Goal: Information Seeking & Learning: Learn about a topic

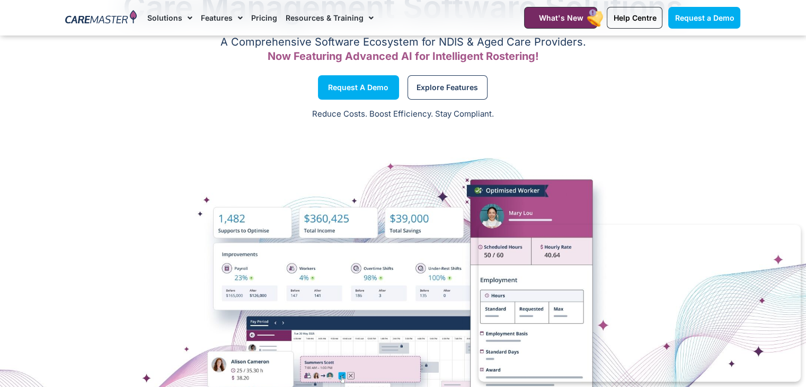
scroll to position [30, 0]
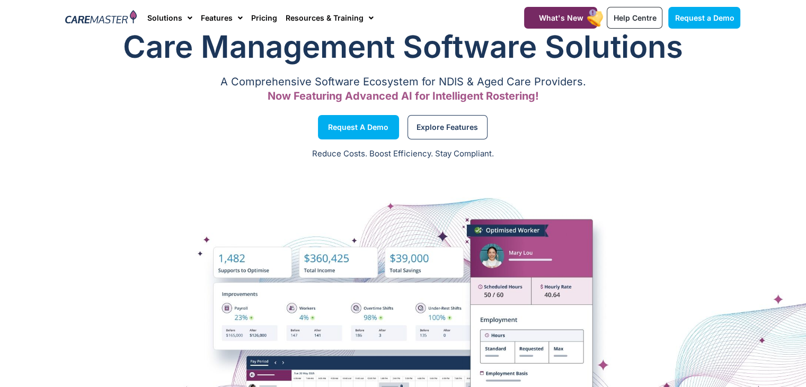
click at [535, 81] on p "A Comprehensive Software Ecosystem for NDIS & Aged Care Providers." at bounding box center [403, 81] width 675 height 7
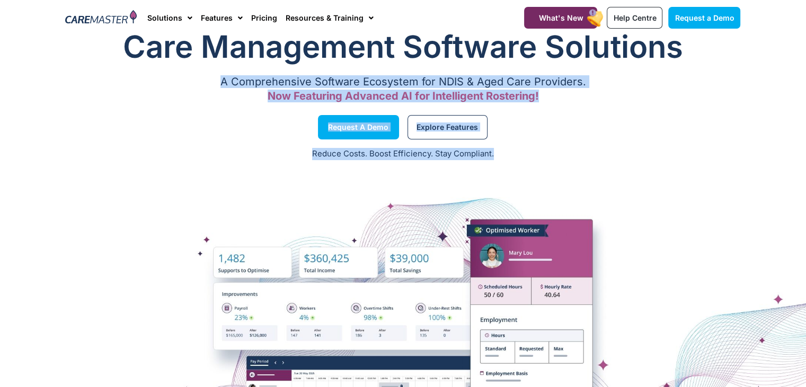
drag, startPoint x: 535, startPoint y: 81, endPoint x: 521, endPoint y: 148, distance: 68.8
click at [521, 148] on div "Care Management Software Solutions A Comprehensive Software Ecosystem for NDIS …" at bounding box center [403, 279] width 806 height 518
click at [521, 148] on p "Reduce Costs. Boost Efficiency. Stay Compliant." at bounding box center [402, 154] width 793 height 12
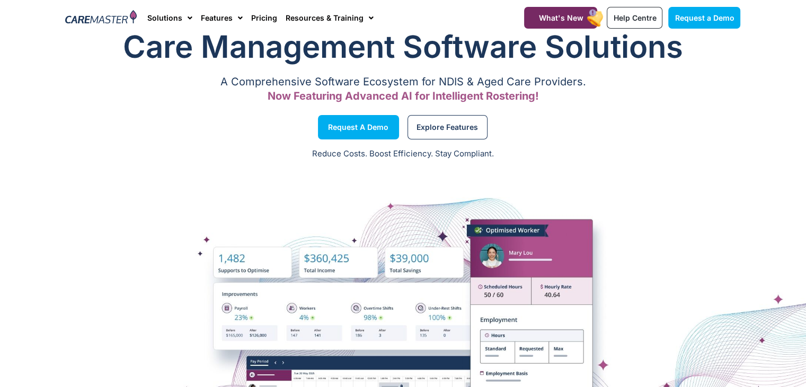
click at [521, 148] on p "Reduce Costs. Boost Efficiency. Stay Compliant." at bounding box center [402, 154] width 793 height 12
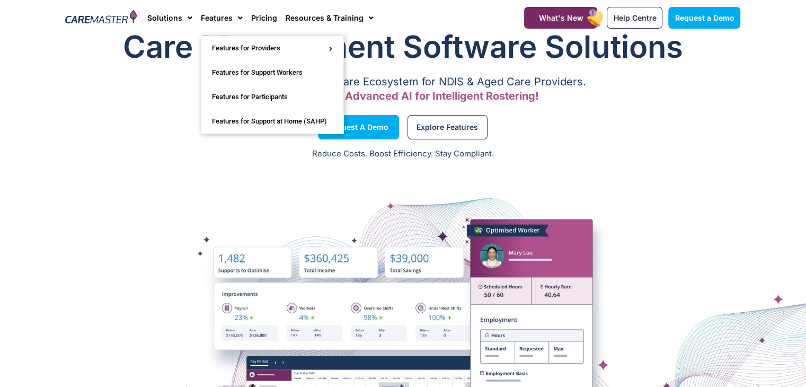
click at [151, 46] on h1 "Care Management Software Solutions" at bounding box center [403, 46] width 675 height 42
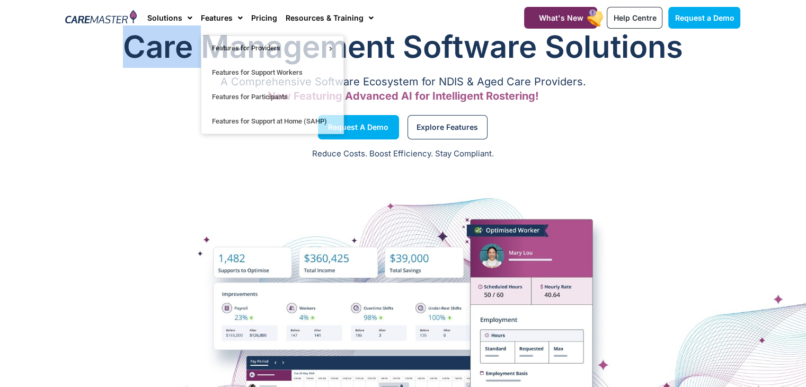
click at [151, 46] on h1 "Care Management Software Solutions" at bounding box center [403, 46] width 675 height 42
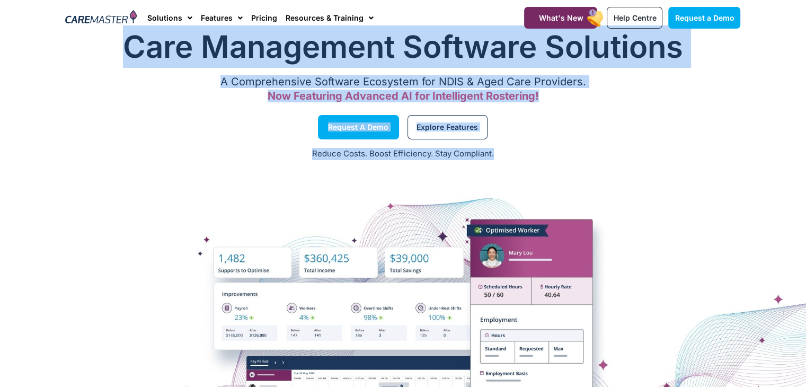
drag, startPoint x: 151, startPoint y: 46, endPoint x: 440, endPoint y: 150, distance: 307.4
click at [440, 150] on div "Care Management Software Solutions A Comprehensive Software Ecosystem for NDIS …" at bounding box center [403, 279] width 806 height 518
click at [440, 150] on p "Reduce Costs. Boost Efficiency. Stay Compliant." at bounding box center [402, 154] width 793 height 12
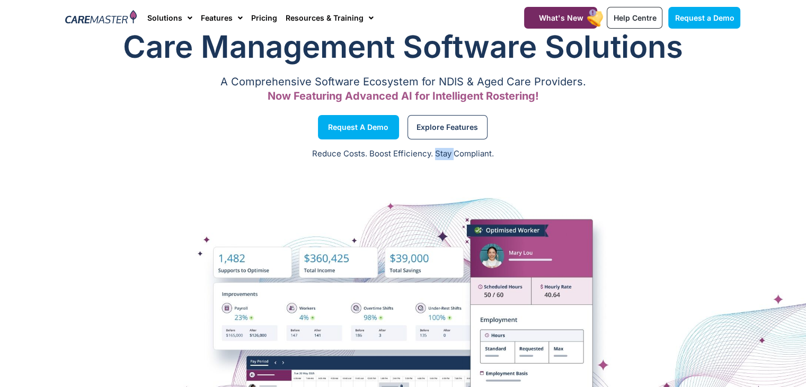
click at [440, 150] on p "Reduce Costs. Boost Efficiency. Stay Compliant." at bounding box center [402, 154] width 793 height 12
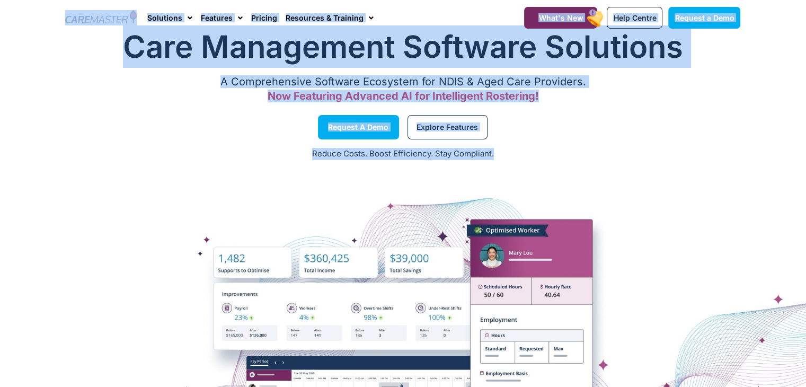
scroll to position [0, 0]
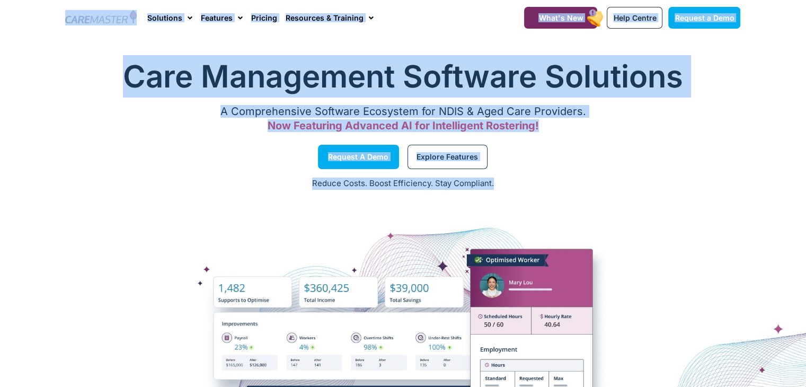
drag, startPoint x: 440, startPoint y: 150, endPoint x: 85, endPoint y: -1, distance: 385.9
click at [53, 113] on section "Care Management Software Solutions A Comprehensive Software Ecosystem for NDIS …" at bounding box center [403, 96] width 806 height 93
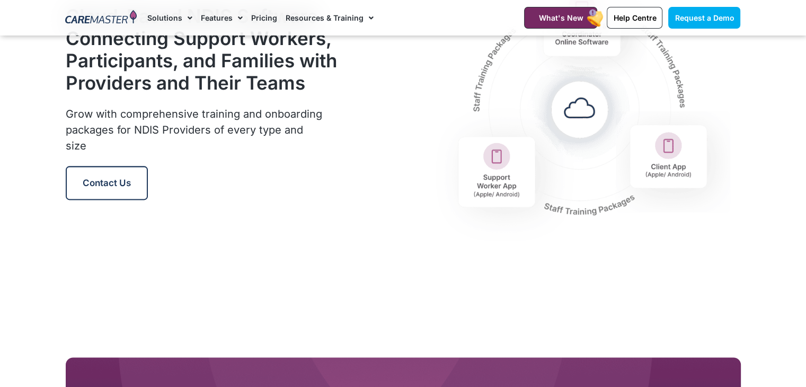
scroll to position [1224, 0]
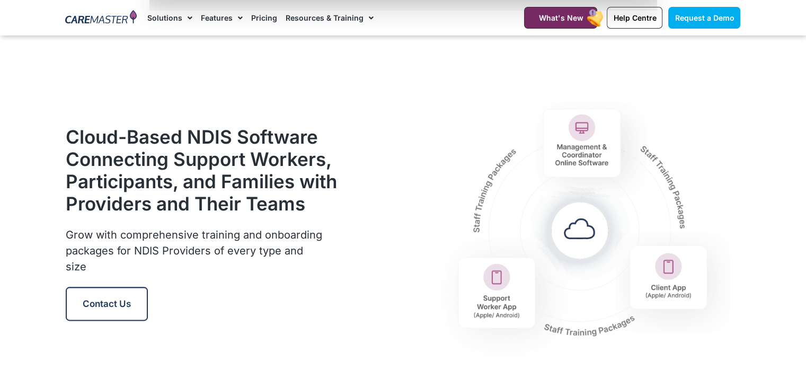
click at [261, 171] on h2 "Cloud-Based NDIS Software Connecting Support Workers, Participants, and Familie…" at bounding box center [202, 170] width 272 height 89
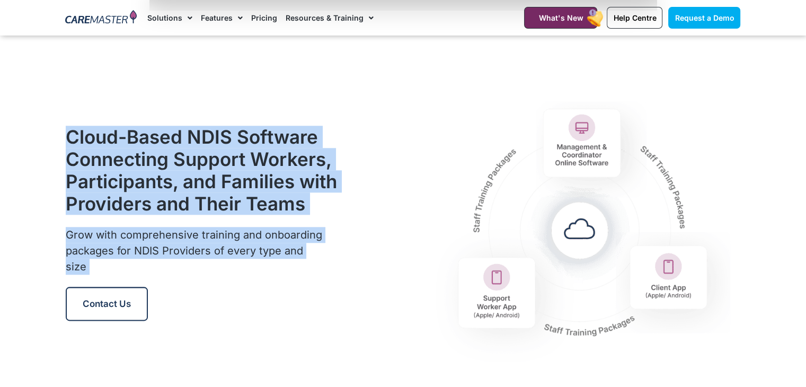
drag, startPoint x: 261, startPoint y: 171, endPoint x: 274, endPoint y: 258, distance: 87.9
click at [274, 258] on div "Cloud-Based NDIS Software Connecting Support Workers, Participants, and Familie…" at bounding box center [201, 223] width 283 height 308
click at [274, 258] on span "Grow with comprehensive training and onboarding packages for NDIS Providers of …" at bounding box center [194, 250] width 256 height 45
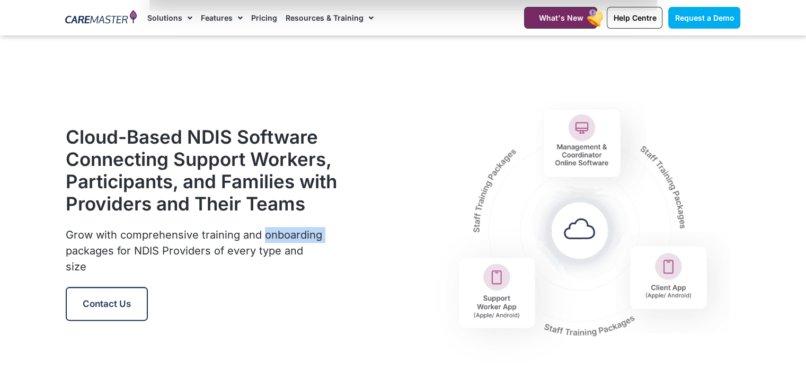
click at [274, 258] on span "Grow with comprehensive training and onboarding packages for NDIS Providers of …" at bounding box center [194, 250] width 256 height 45
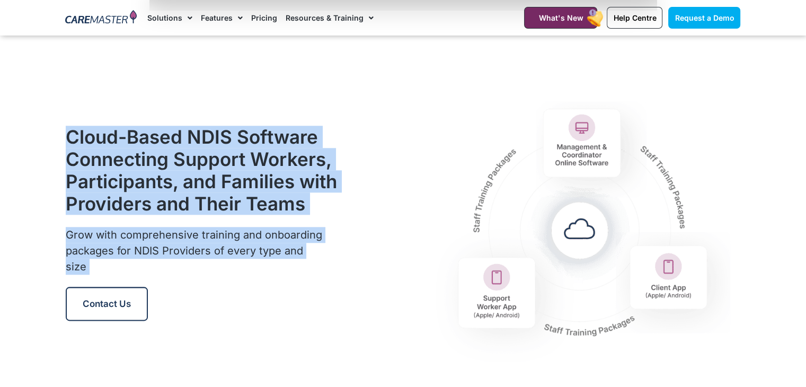
drag, startPoint x: 274, startPoint y: 258, endPoint x: 237, endPoint y: 174, distance: 91.6
click at [237, 174] on div "Cloud-Based NDIS Software Connecting Support Workers, Participants, and Familie…" at bounding box center [201, 223] width 283 height 308
click at [237, 174] on h2 "Cloud-Based NDIS Software Connecting Support Workers, Participants, and Familie…" at bounding box center [202, 170] width 272 height 89
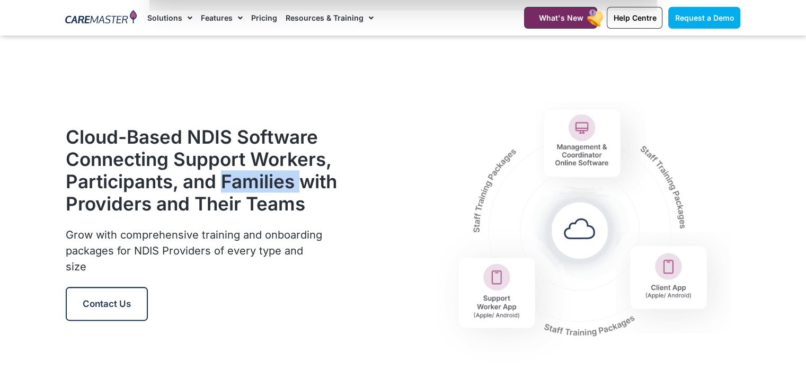
click at [237, 174] on h2 "Cloud-Based NDIS Software Connecting Support Workers, Participants, and Familie…" at bounding box center [202, 170] width 272 height 89
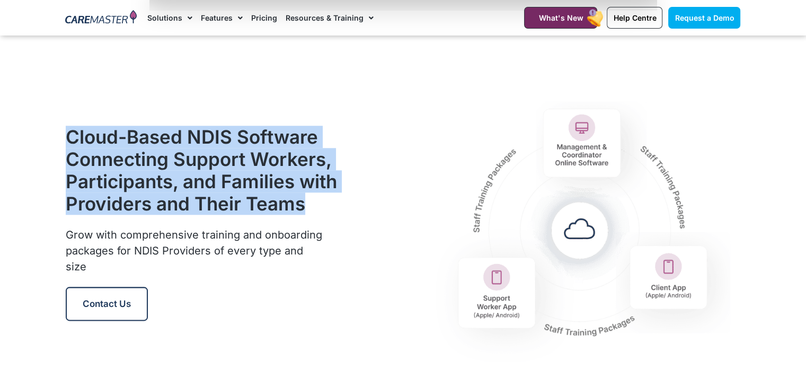
drag, startPoint x: 237, startPoint y: 174, endPoint x: 246, endPoint y: 232, distance: 58.5
click at [246, 215] on h2 "Cloud-Based NDIS Software Connecting Support Workers, Participants, and Familie…" at bounding box center [202, 170] width 272 height 89
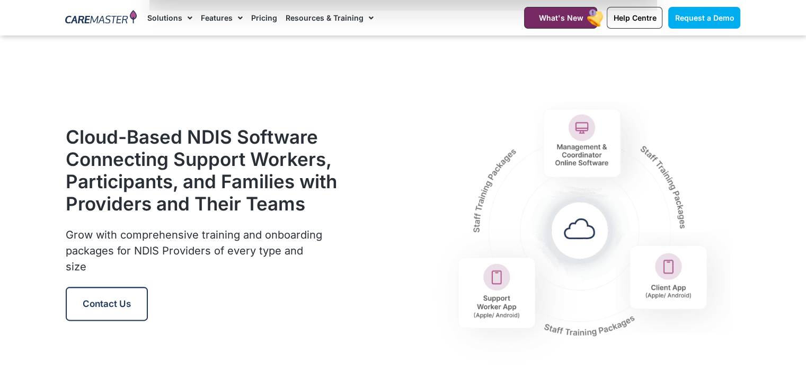
click at [246, 215] on h2 "Cloud-Based NDIS Software Connecting Support Workers, Participants, and Familie…" at bounding box center [202, 170] width 272 height 89
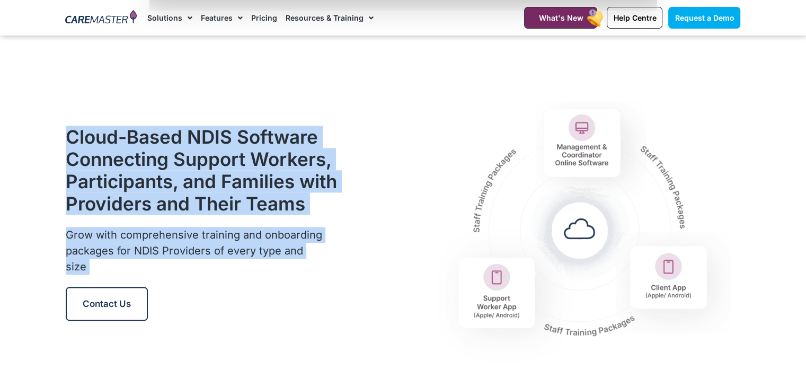
drag, startPoint x: 246, startPoint y: 232, endPoint x: 256, endPoint y: 259, distance: 28.8
click at [256, 259] on div "Cloud-Based NDIS Software Connecting Support Workers, Participants, and Familie…" at bounding box center [201, 223] width 283 height 308
click at [256, 259] on p "Grow with comprehensive training and onboarding packages for NDIS Providers of …" at bounding box center [195, 251] width 259 height 48
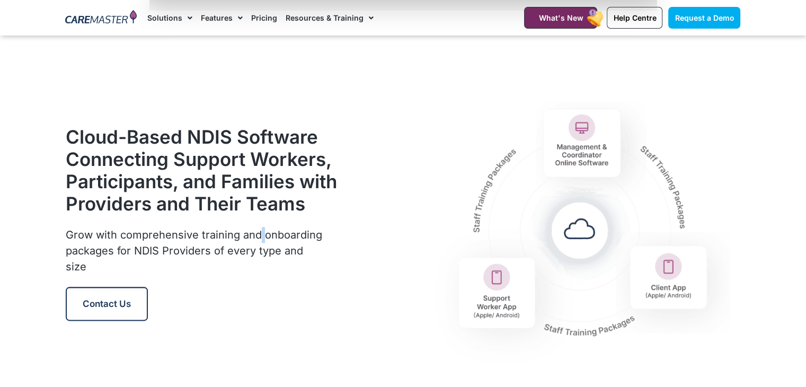
click at [256, 259] on p "Grow with comprehensive training and onboarding packages for NDIS Providers of …" at bounding box center [195, 251] width 259 height 48
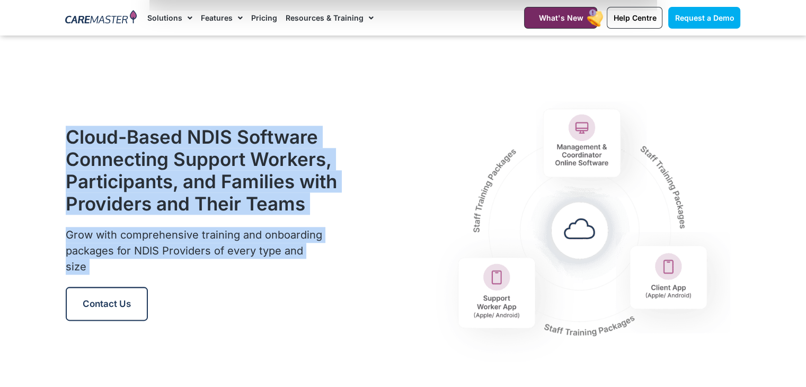
drag, startPoint x: 256, startPoint y: 259, endPoint x: 227, endPoint y: 182, distance: 82.9
click at [227, 182] on div "Cloud-Based NDIS Software Connecting Support Workers, Participants, and Familie…" at bounding box center [201, 223] width 283 height 308
click at [227, 182] on h2 "Cloud-Based NDIS Software Connecting Support Workers, Participants, and Familie…" at bounding box center [202, 170] width 272 height 89
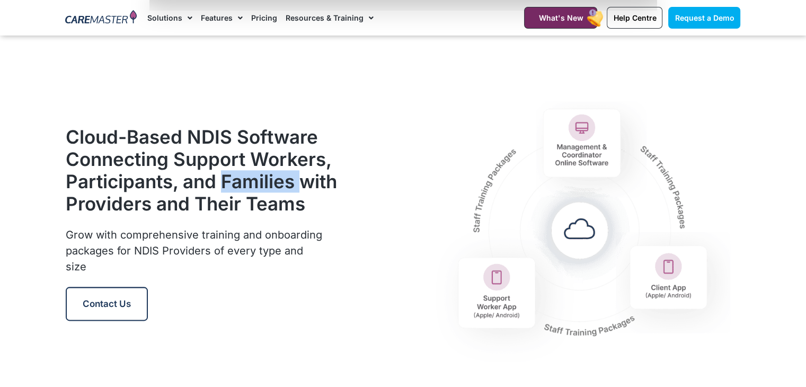
click at [227, 182] on h2 "Cloud-Based NDIS Software Connecting Support Workers, Participants, and Familie…" at bounding box center [202, 170] width 272 height 89
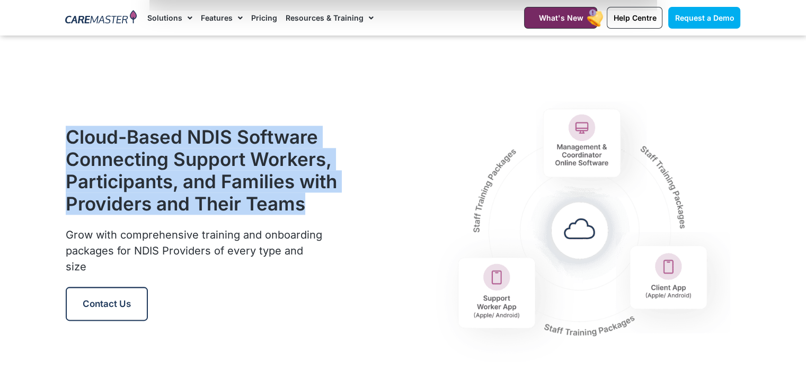
drag, startPoint x: 227, startPoint y: 182, endPoint x: 252, endPoint y: 271, distance: 92.6
click at [252, 271] on div "Cloud-Based NDIS Software Connecting Support Workers, Participants, and Familie…" at bounding box center [201, 223] width 283 height 308
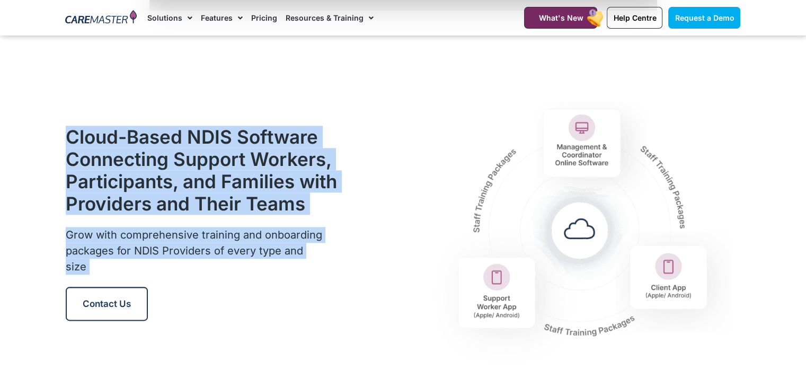
click at [252, 271] on span "Grow with comprehensive training and onboarding packages for NDIS Providers of …" at bounding box center [194, 250] width 256 height 45
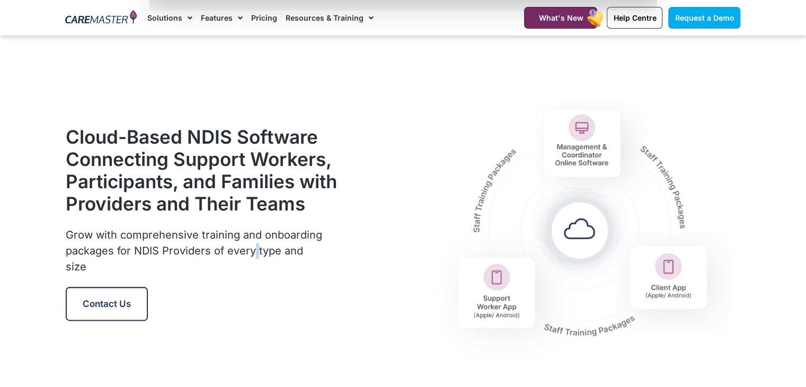
click at [252, 271] on span "Grow with comprehensive training and onboarding packages for NDIS Providers of …" at bounding box center [194, 250] width 256 height 45
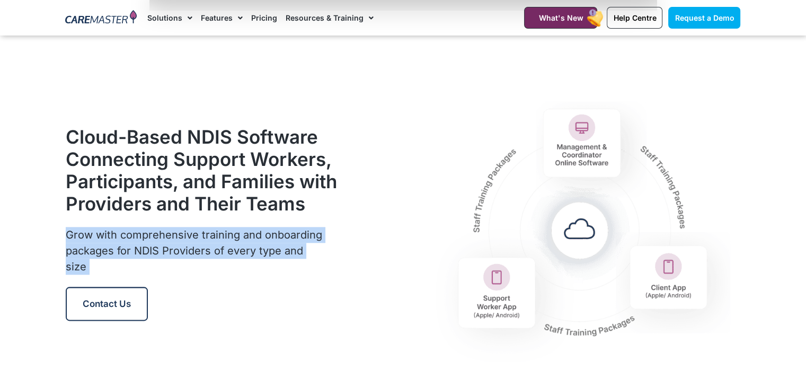
drag, startPoint x: 252, startPoint y: 271, endPoint x: 217, endPoint y: 181, distance: 96.6
click at [217, 181] on div "Cloud-Based NDIS Software Connecting Support Workers, Participants, and Familie…" at bounding box center [201, 223] width 283 height 308
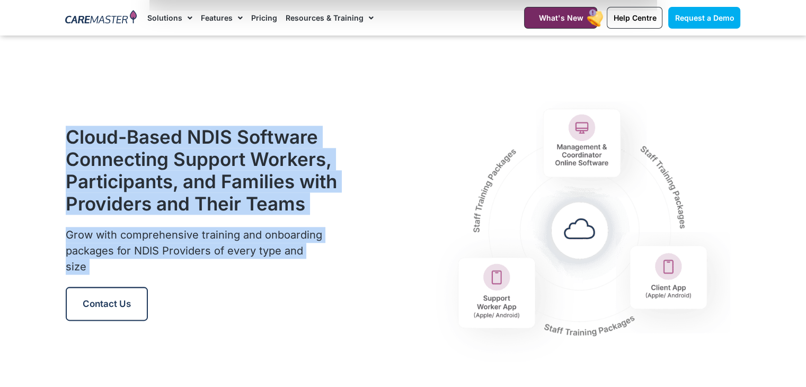
click at [217, 181] on h2 "Cloud-Based NDIS Software Connecting Support Workers, Participants, and Familie…" at bounding box center [202, 170] width 272 height 89
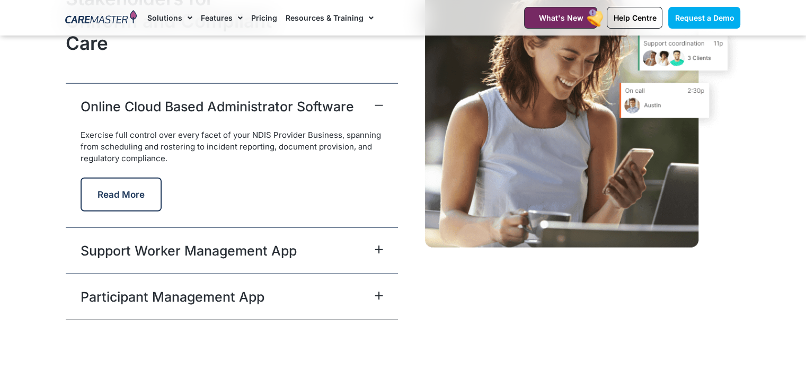
scroll to position [2667, 0]
click at [384, 109] on div "Online Cloud Based Administrator Software" at bounding box center [232, 106] width 332 height 46
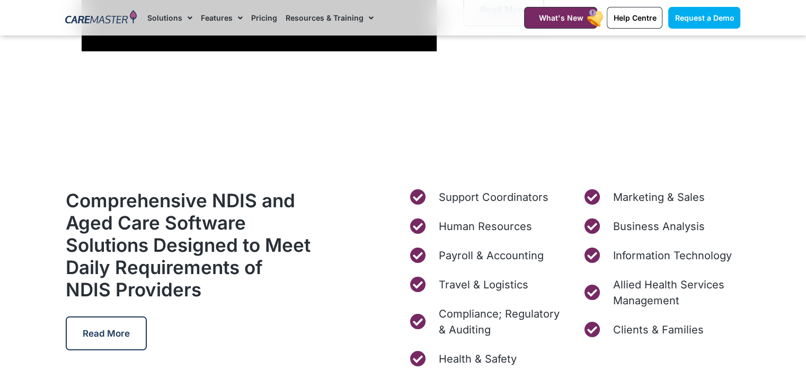
scroll to position [3179, 0]
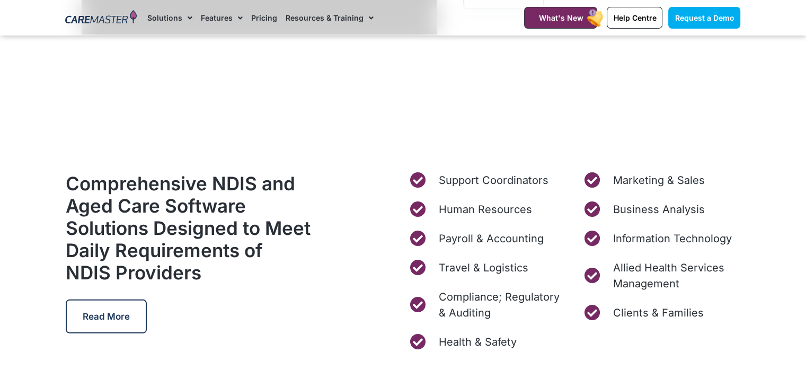
click at [284, 228] on h2 "Comprehensive NDIS and Aged Care Software Solutions Designed to Meet Daily Requ…" at bounding box center [189, 227] width 246 height 111
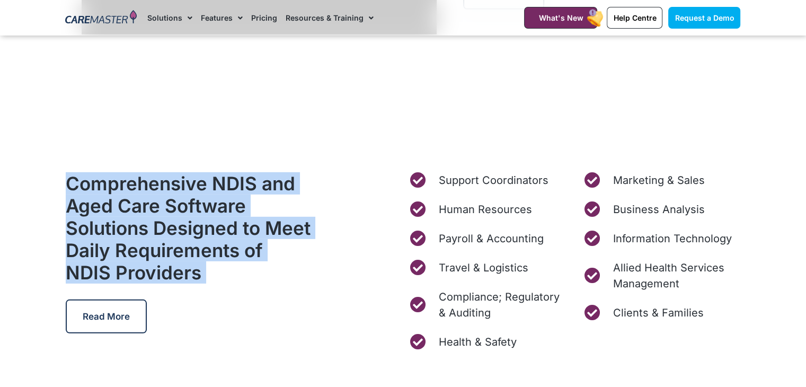
click at [284, 228] on h2 "Comprehensive NDIS and Aged Care Software Solutions Designed to Meet Daily Requ…" at bounding box center [189, 227] width 246 height 111
click at [226, 227] on h2 "Comprehensive NDIS and Aged Care Software Solutions Designed to Meet Daily Requ…" at bounding box center [189, 227] width 246 height 111
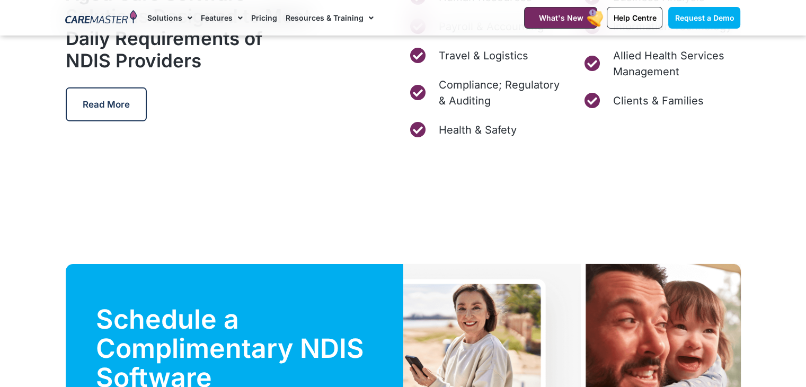
scroll to position [3499, 0]
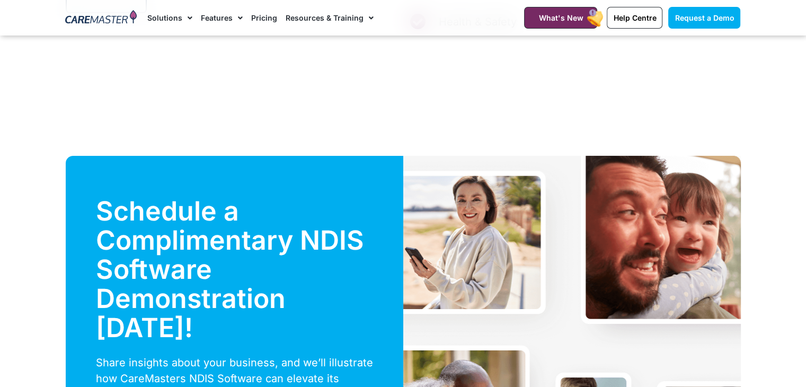
click at [343, 240] on h2 "Schedule a Complimentary NDIS Software Demonstration Today!" at bounding box center [234, 270] width 277 height 146
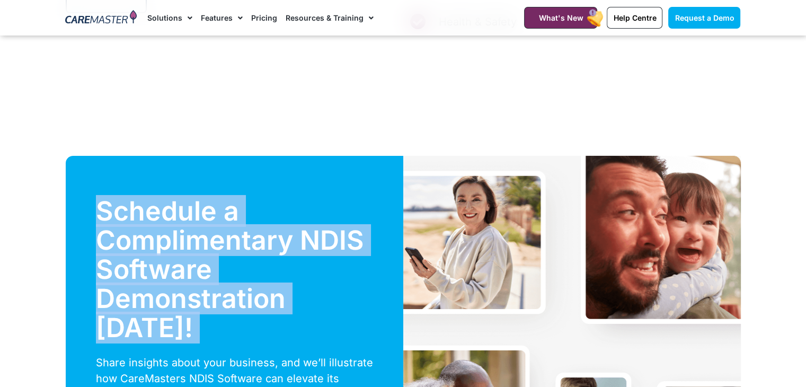
drag, startPoint x: 343, startPoint y: 240, endPoint x: 259, endPoint y: 255, distance: 86.1
click at [259, 255] on h2 "Schedule a Complimentary NDIS Software Demonstration Today!" at bounding box center [234, 270] width 277 height 146
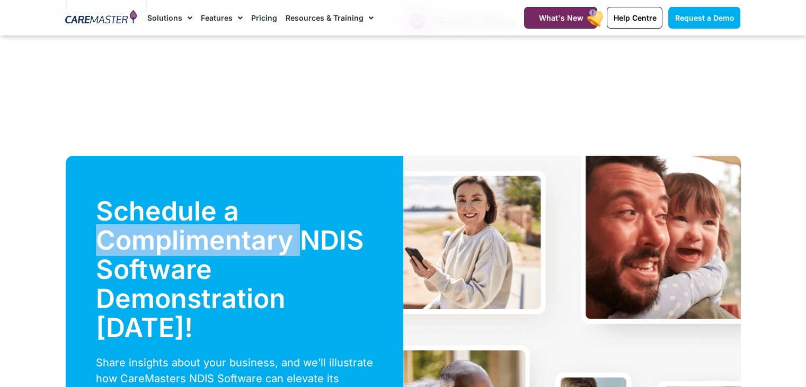
click at [259, 255] on h2 "Schedule a Complimentary NDIS Software Demonstration Today!" at bounding box center [234, 270] width 277 height 146
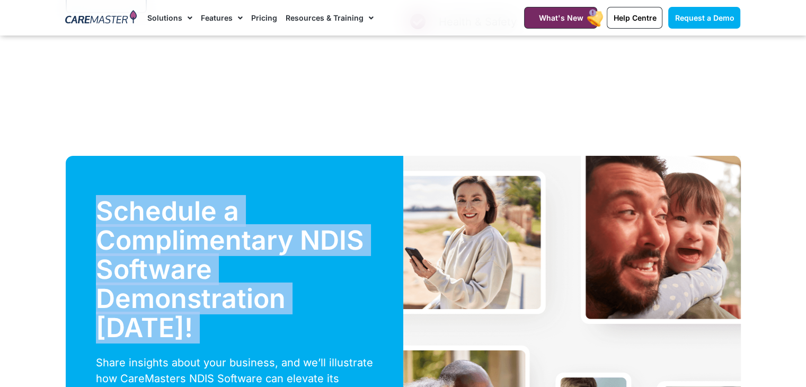
drag, startPoint x: 259, startPoint y: 255, endPoint x: 283, endPoint y: 318, distance: 68.1
click at [283, 318] on h2 "Schedule a Complimentary NDIS Software Demonstration Today!" at bounding box center [234, 270] width 277 height 146
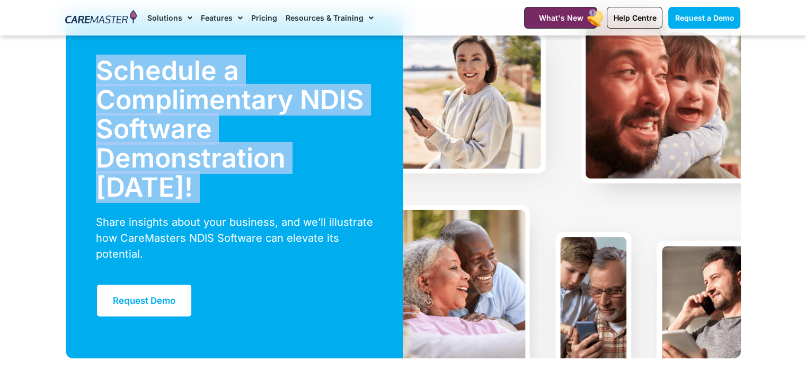
scroll to position [3640, 0]
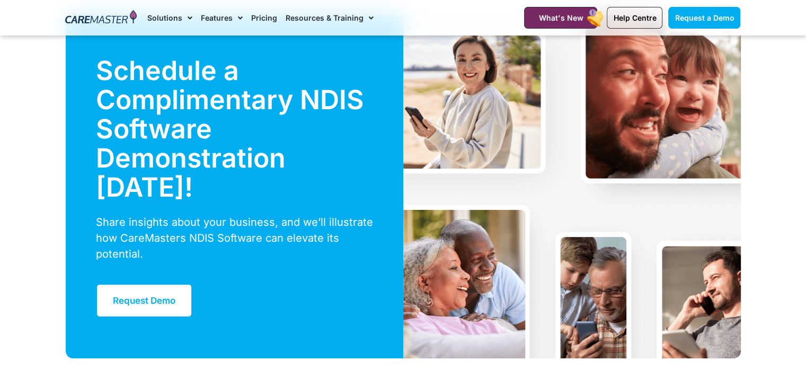
click at [257, 229] on div "Share insights about your business, and we’ll illustrate how CareMasters NDIS S…" at bounding box center [234, 238] width 277 height 48
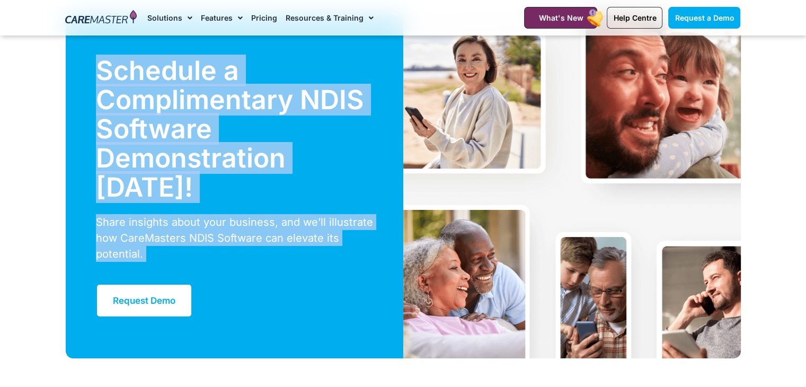
drag, startPoint x: 257, startPoint y: 229, endPoint x: 202, endPoint y: 157, distance: 90.7
click at [202, 157] on div "Schedule a Complimentary NDIS Software Demonstration Today! Share insights abou…" at bounding box center [235, 186] width 338 height 343
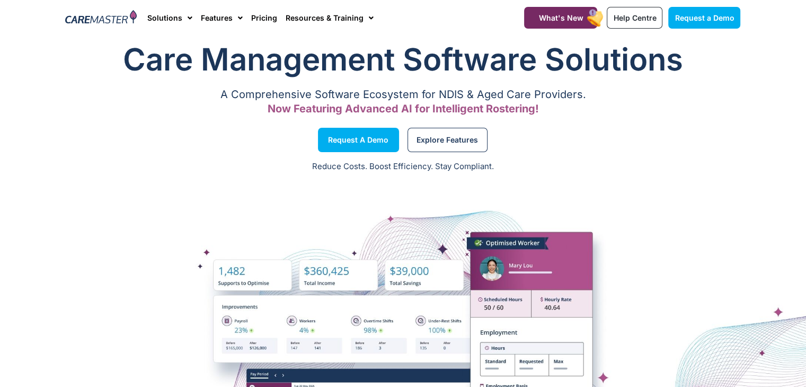
scroll to position [0, 0]
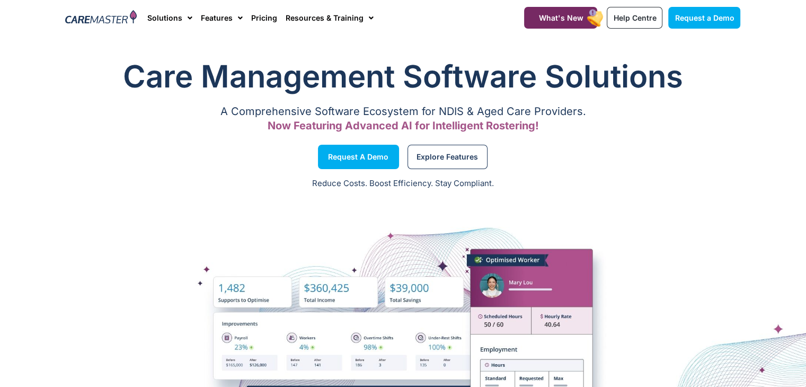
click at [392, 182] on p "Reduce Costs. Boost Efficiency. Stay Compliant." at bounding box center [402, 184] width 793 height 12
click at [34, 11] on section "Request a Demo Solutions AI Roster Optimiser NDIS Software for Small Providers …" at bounding box center [403, 18] width 806 height 36
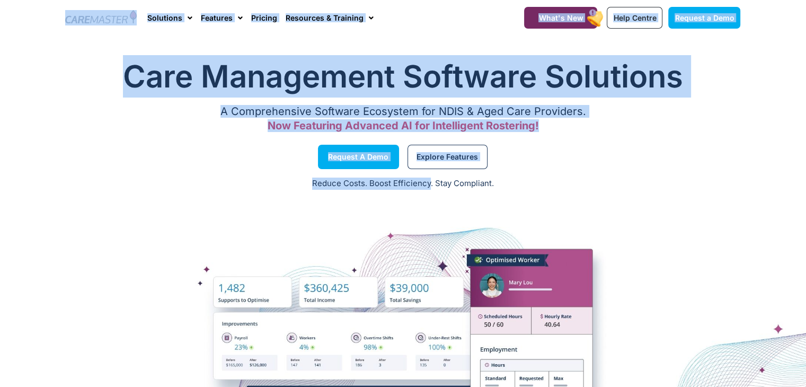
drag, startPoint x: 34, startPoint y: 11, endPoint x: 425, endPoint y: 185, distance: 428.2
click at [425, 185] on p "Reduce Costs. Boost Efficiency. Stay Compliant." at bounding box center [402, 184] width 793 height 12
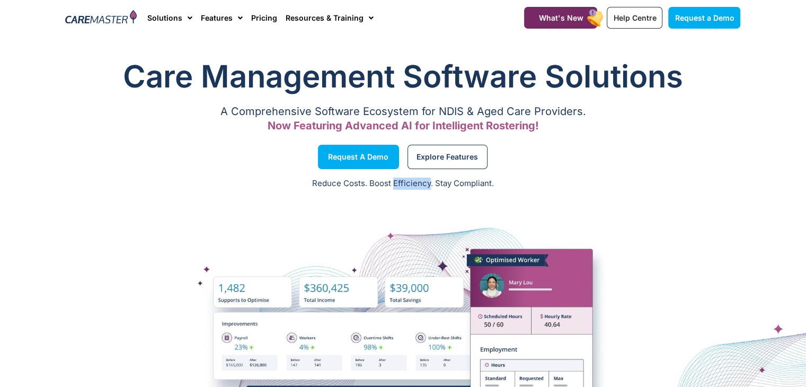
click at [425, 185] on p "Reduce Costs. Boost Efficiency. Stay Compliant." at bounding box center [402, 184] width 793 height 12
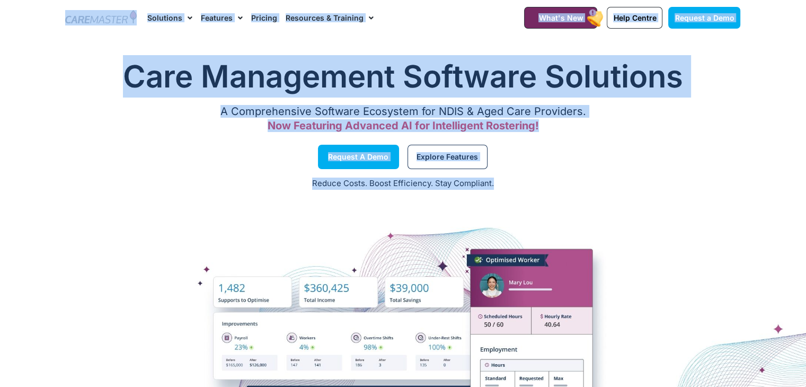
drag, startPoint x: 425, startPoint y: 185, endPoint x: 40, endPoint y: 31, distance: 414.3
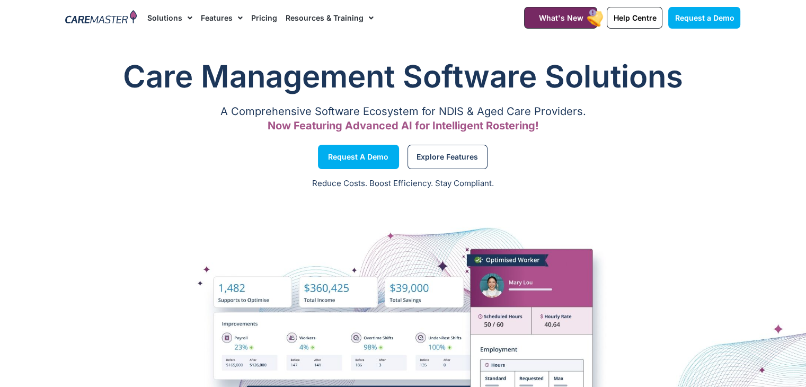
click at [37, 17] on section "Request a Demo Solutions AI Roster Optimiser NDIS Software for Small Providers …" at bounding box center [403, 18] width 806 height 36
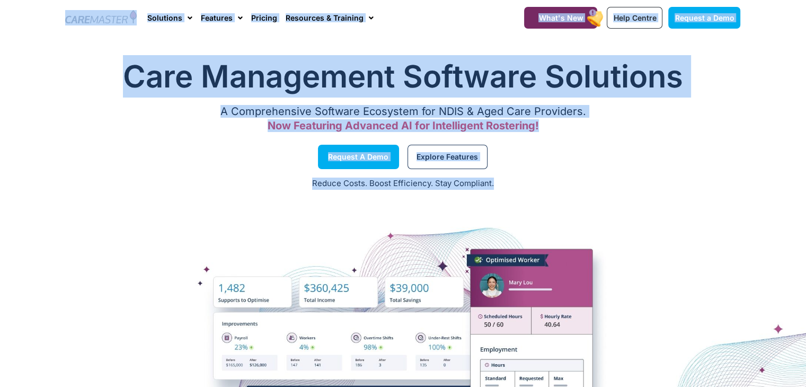
drag, startPoint x: 37, startPoint y: 17, endPoint x: 508, endPoint y: 215, distance: 511.2
click at [508, 215] on div at bounding box center [403, 382] width 806 height 371
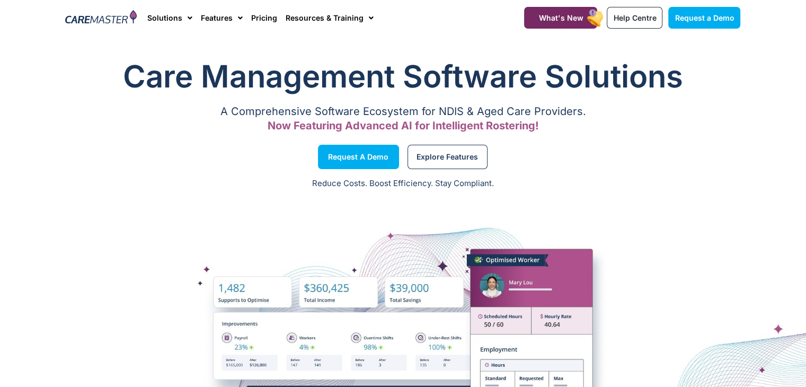
click at [508, 215] on div at bounding box center [403, 382] width 806 height 371
click at [33, 7] on section "Request a Demo Solutions AI Roster Optimiser NDIS Software for Small Providers …" at bounding box center [403, 18] width 806 height 36
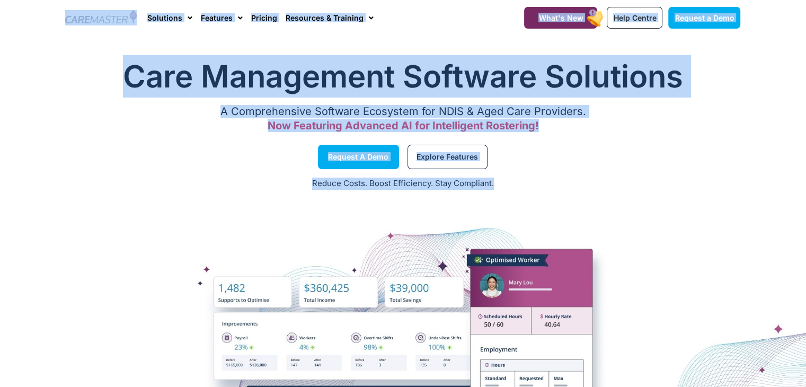
drag, startPoint x: 33, startPoint y: 7, endPoint x: 512, endPoint y: 188, distance: 511.3
click at [512, 188] on p "Reduce Costs. Boost Efficiency. Stay Compliant." at bounding box center [402, 184] width 793 height 12
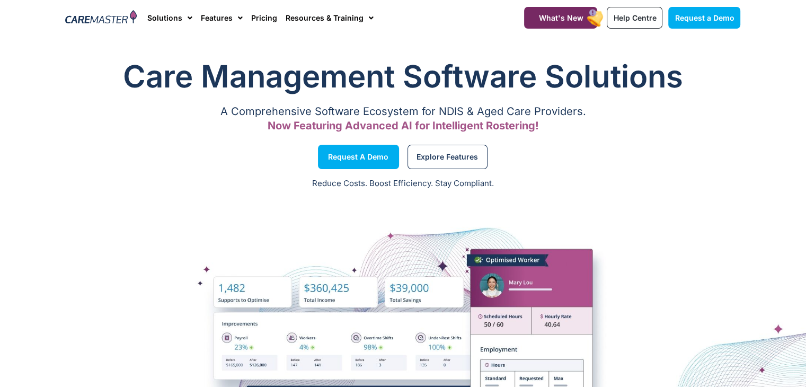
click at [512, 188] on p "Reduce Costs. Boost Efficiency. Stay Compliant." at bounding box center [402, 184] width 793 height 12
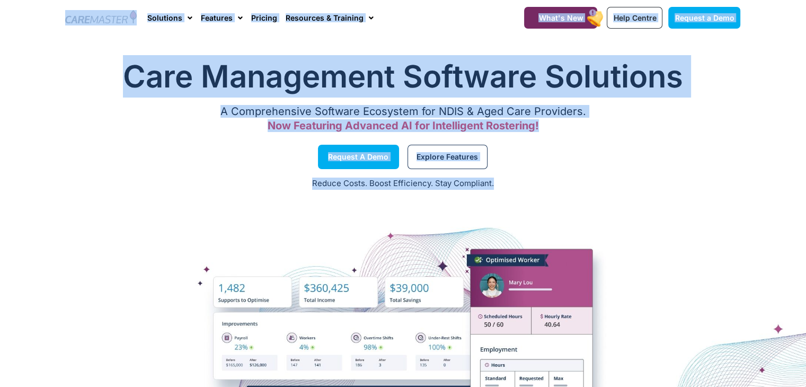
drag, startPoint x: 512, startPoint y: 188, endPoint x: 26, endPoint y: -25, distance: 530.1
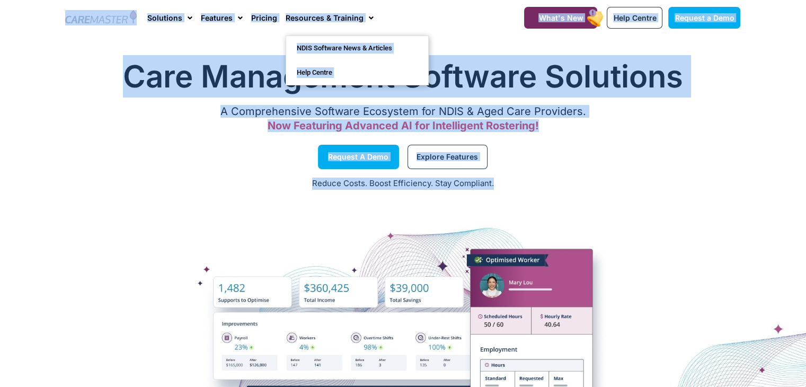
click at [477, 70] on h1 "Care Management Software Solutions" at bounding box center [403, 76] width 675 height 42
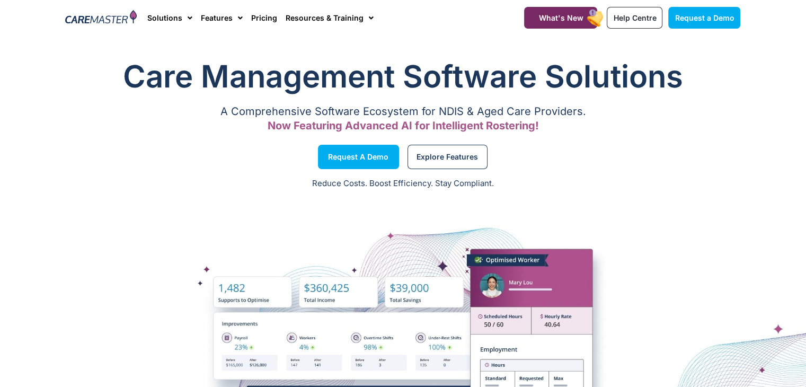
click at [477, 70] on h1 "Care Management Software Solutions" at bounding box center [403, 76] width 675 height 42
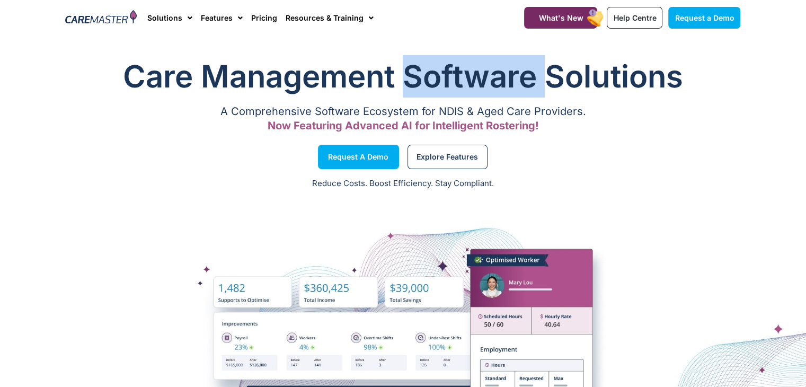
click at [477, 70] on h1 "Care Management Software Solutions" at bounding box center [403, 76] width 675 height 42
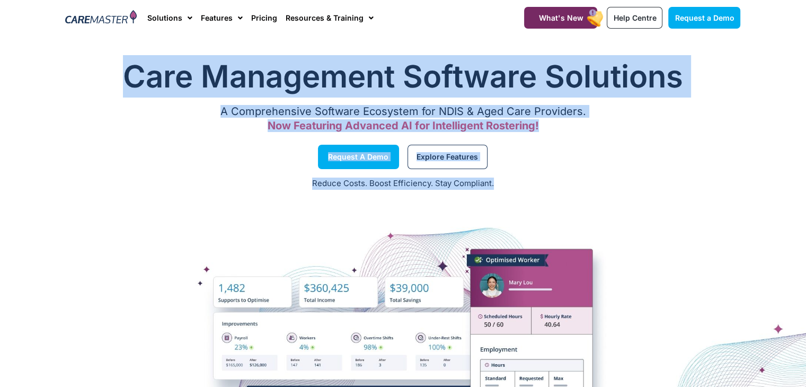
drag, startPoint x: 477, startPoint y: 70, endPoint x: 495, endPoint y: 191, distance: 122.2
click at [495, 191] on div "Care Management Software Solutions A Comprehensive Software Ecosystem for NDIS …" at bounding box center [403, 309] width 806 height 518
click at [495, 191] on div "Reduce Costs. Boost Efficiency. Stay Compliant." at bounding box center [403, 184] width 806 height 26
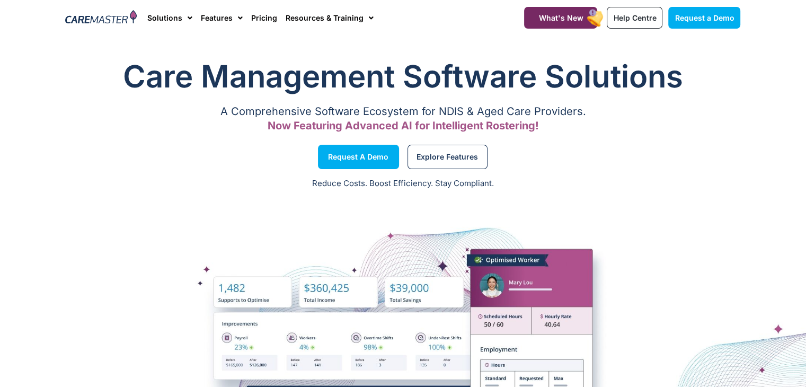
click at [495, 191] on div "Reduce Costs. Boost Efficiency. Stay Compliant." at bounding box center [403, 184] width 806 height 26
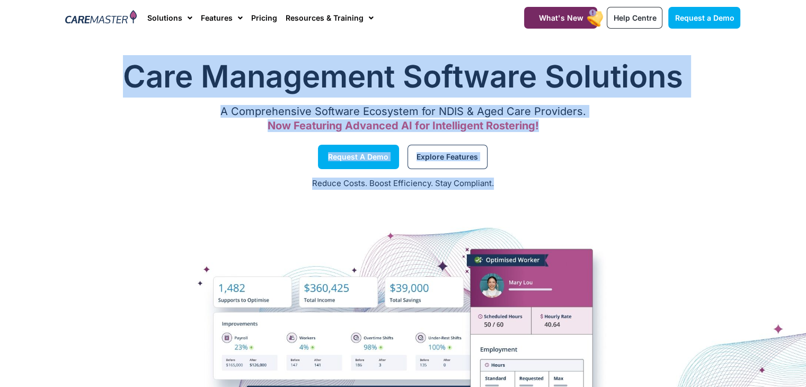
drag, startPoint x: 495, startPoint y: 191, endPoint x: 414, endPoint y: 60, distance: 154.3
click at [414, 60] on div "Care Management Software Solutions A Comprehensive Software Ecosystem for NDIS …" at bounding box center [403, 309] width 806 height 518
click at [414, 60] on h1 "Care Management Software Solutions" at bounding box center [403, 76] width 675 height 42
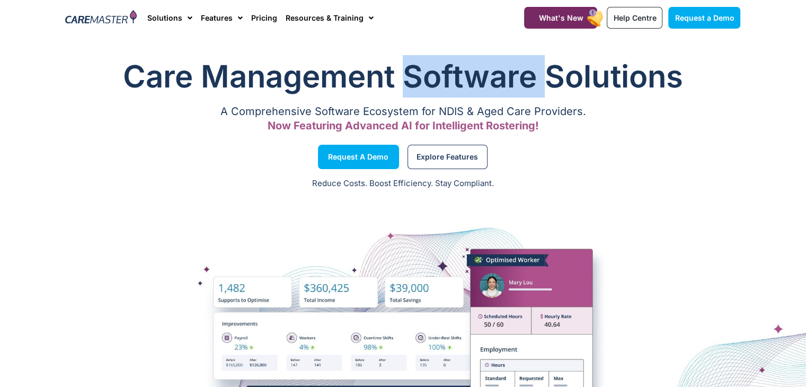
click at [414, 60] on h1 "Care Management Software Solutions" at bounding box center [403, 76] width 675 height 42
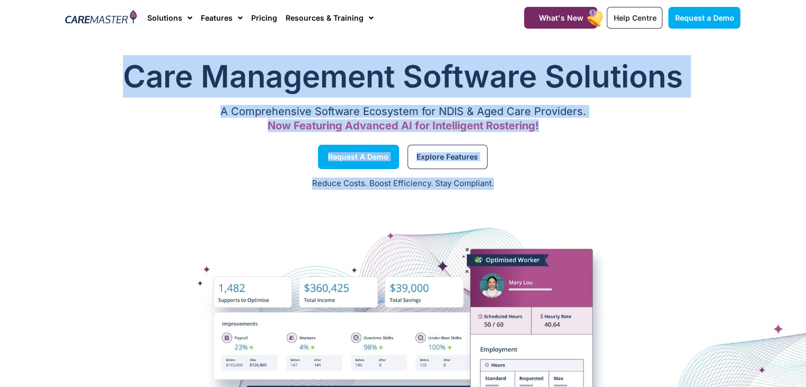
drag, startPoint x: 414, startPoint y: 60, endPoint x: 493, endPoint y: 185, distance: 148.6
click at [493, 185] on div "Care Management Software Solutions A Comprehensive Software Ecosystem for NDIS …" at bounding box center [403, 309] width 806 height 518
click at [493, 185] on p "Reduce Costs. Boost Efficiency. Stay Compliant." at bounding box center [402, 184] width 793 height 12
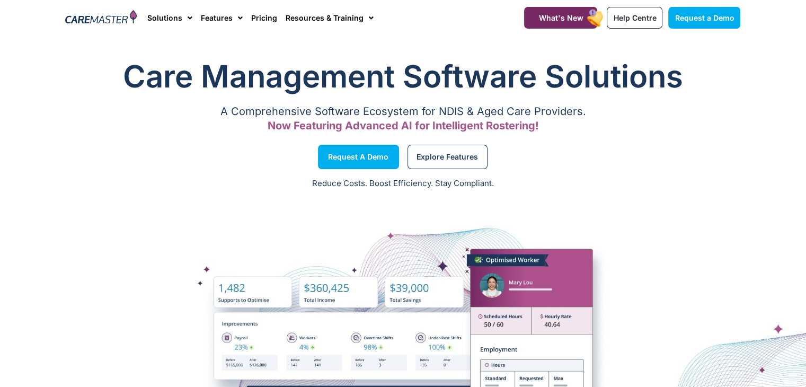
click at [493, 185] on p "Reduce Costs. Boost Efficiency. Stay Compliant." at bounding box center [402, 184] width 793 height 12
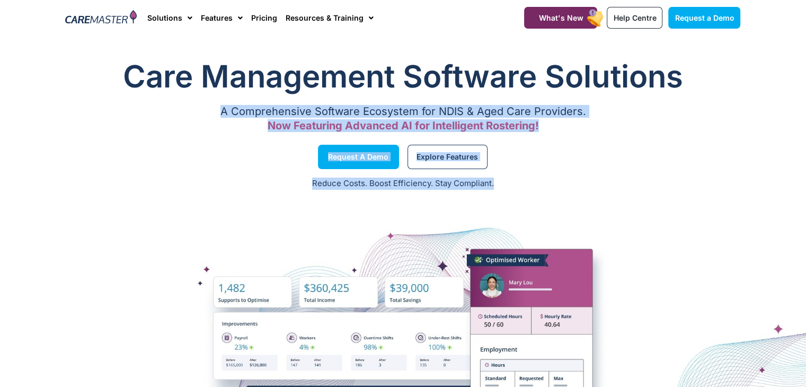
drag, startPoint x: 493, startPoint y: 185, endPoint x: 436, endPoint y: 91, distance: 110.3
click at [436, 91] on div "Care Management Software Solutions A Comprehensive Software Ecosystem for NDIS …" at bounding box center [403, 309] width 806 height 518
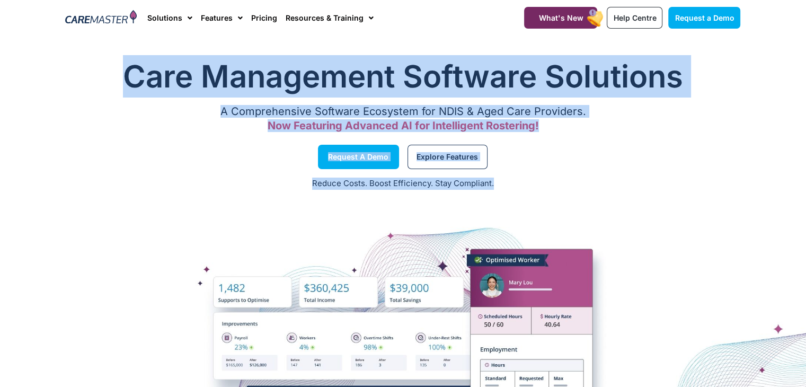
click at [436, 91] on h1 "Care Management Software Solutions" at bounding box center [403, 76] width 675 height 42
